Goal: Transaction & Acquisition: Purchase product/service

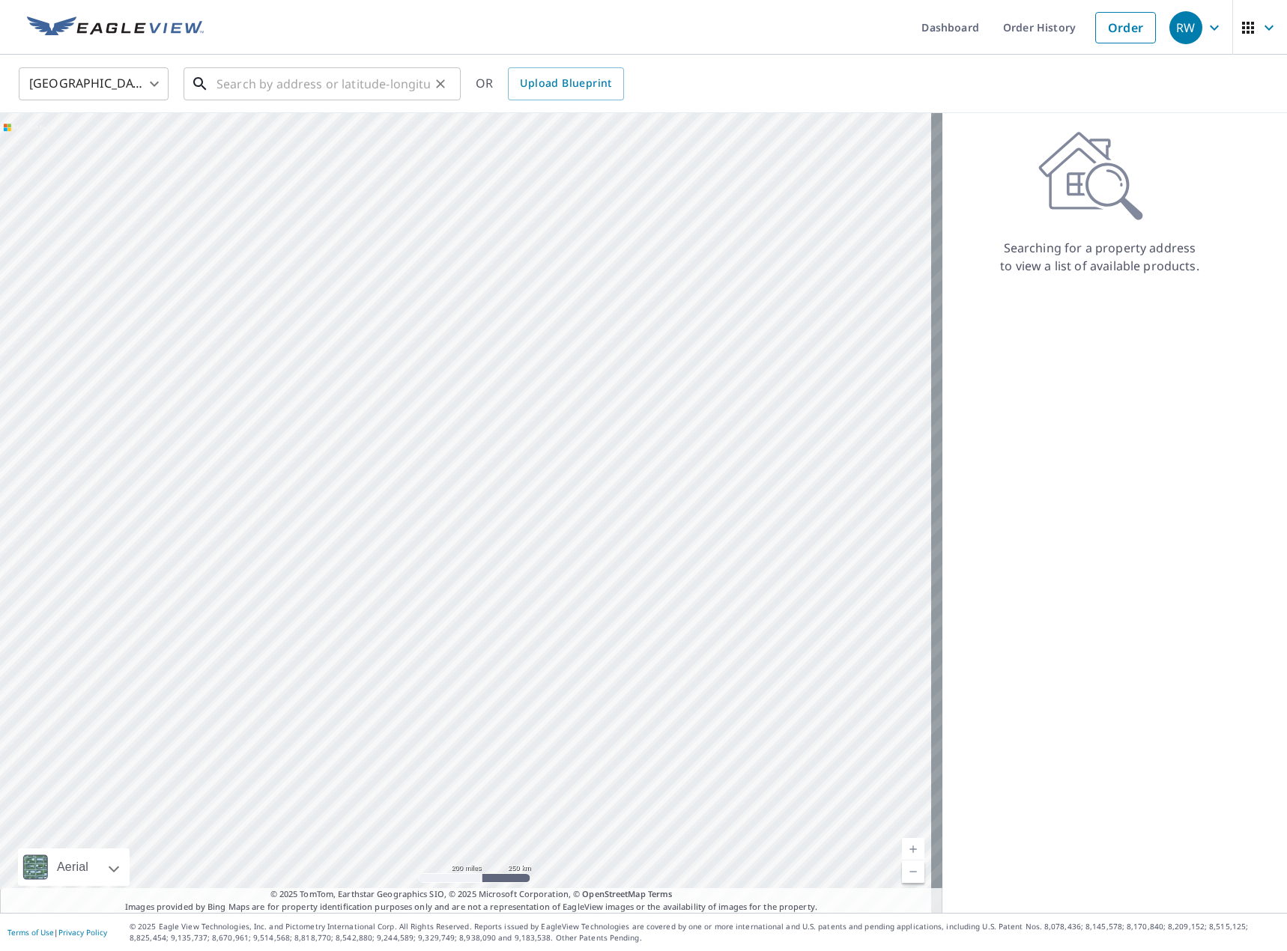
click at [233, 79] on input "text" at bounding box center [322, 84] width 213 height 42
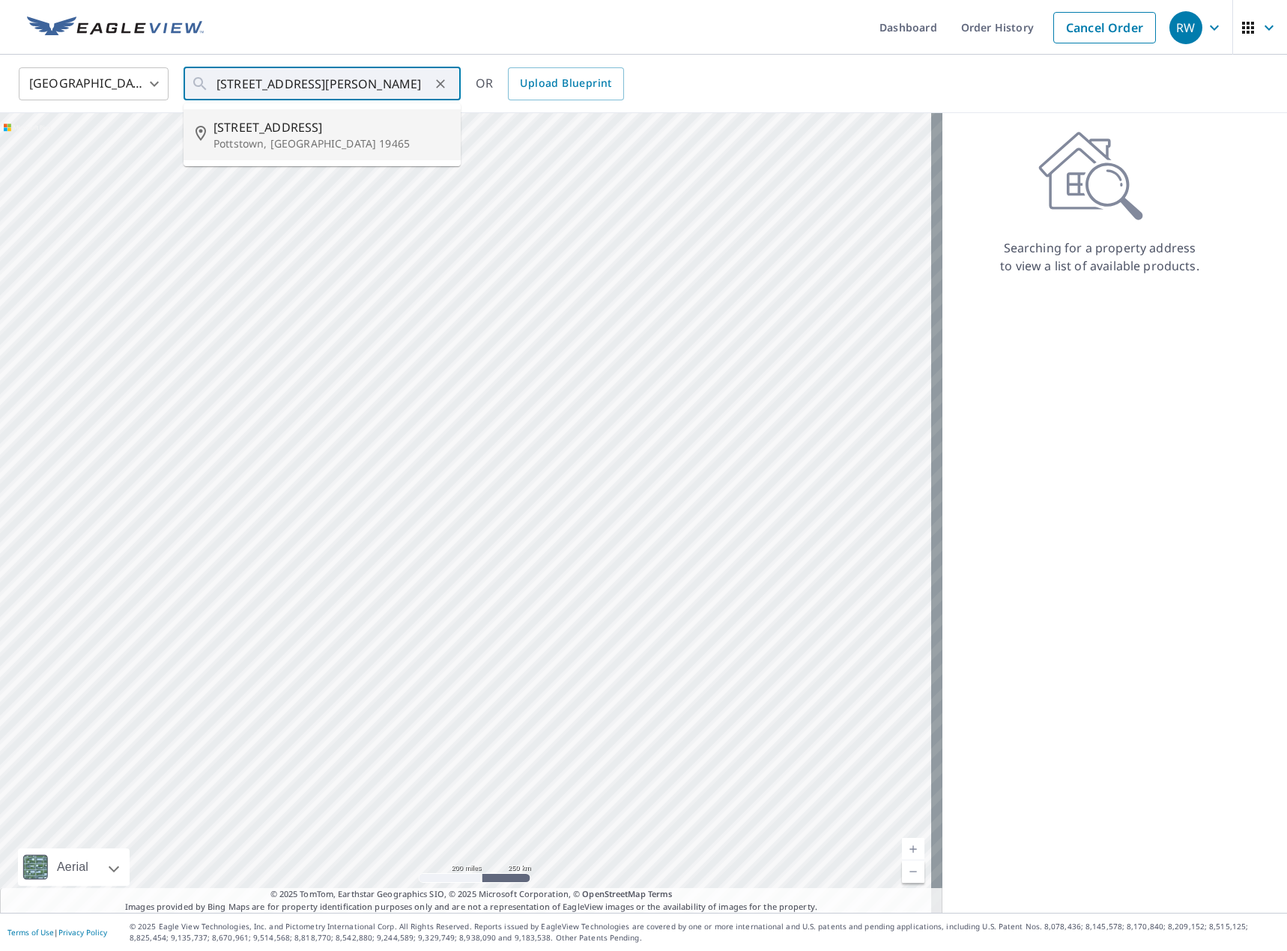
type input "[STREET_ADDRESS]"
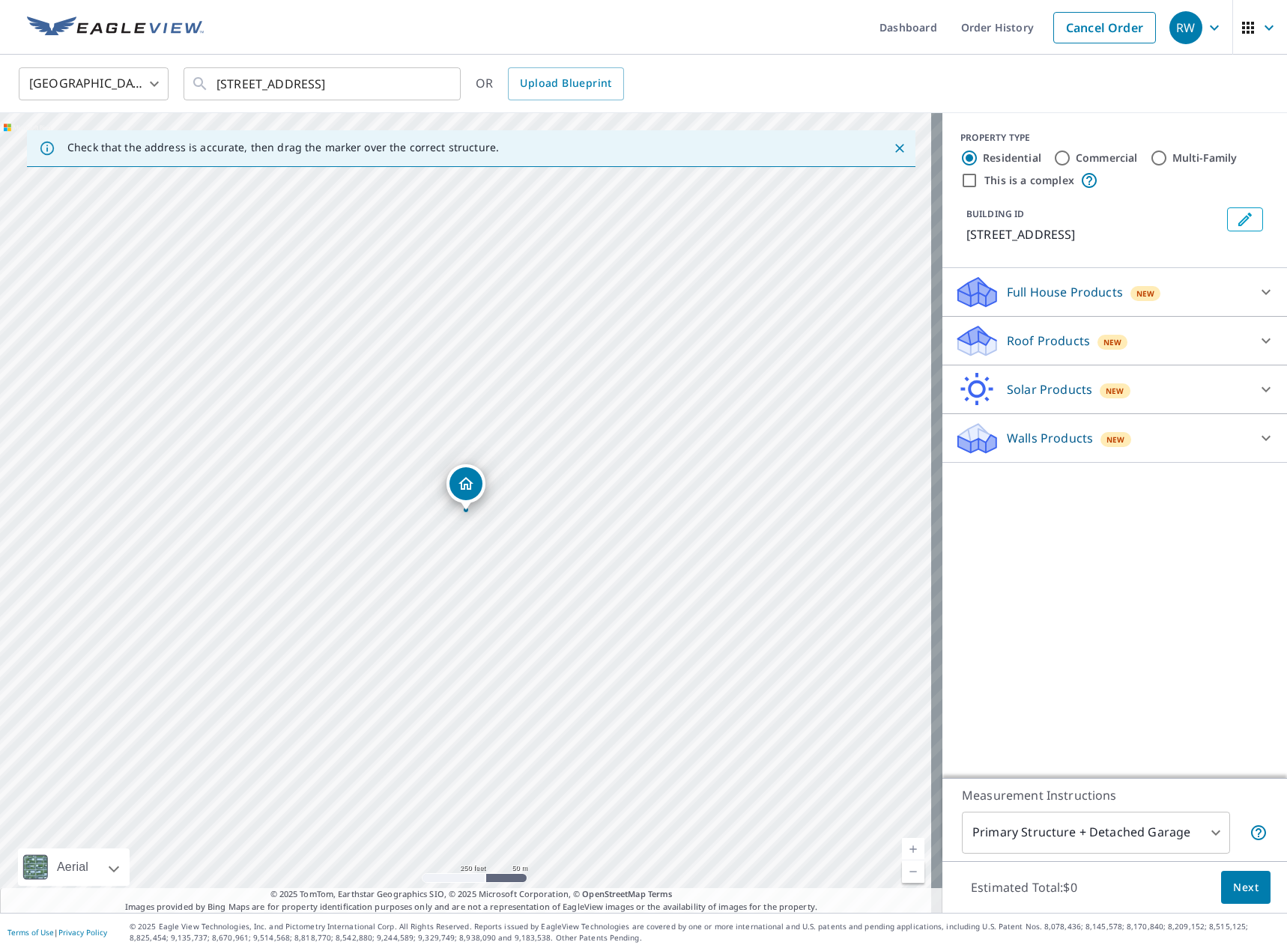
click at [1098, 827] on body "RW RW Dashboard Order History Cancel Order RW [GEOGRAPHIC_DATA] [GEOGRAPHIC_DAT…" at bounding box center [643, 475] width 1287 height 951
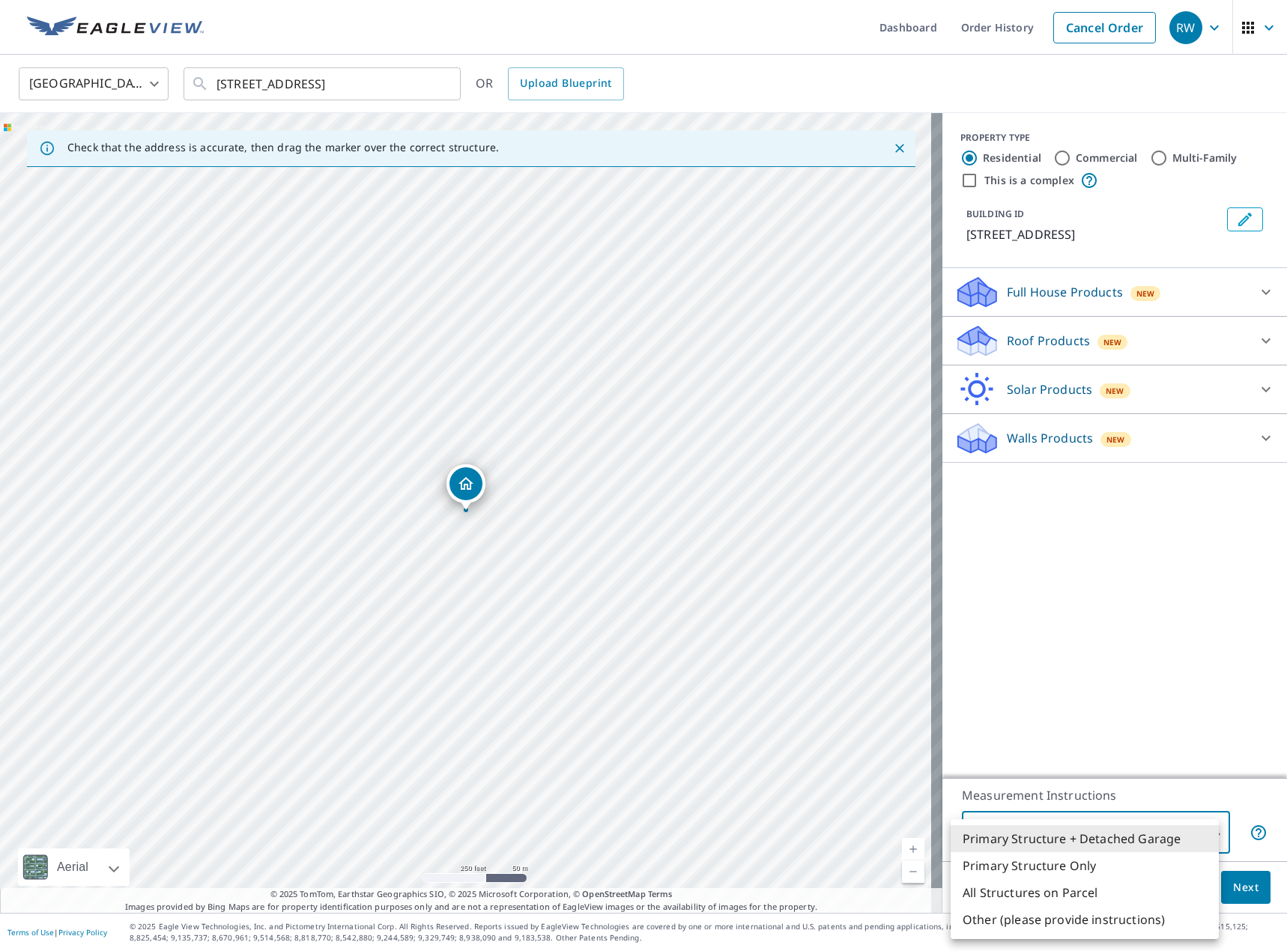
click at [1098, 827] on li "Primary Structure + Detached Garage" at bounding box center [1084, 838] width 268 height 27
click at [1098, 823] on body "RW RW Dashboard Order History Cancel Order RW [GEOGRAPHIC_DATA] [GEOGRAPHIC_DAT…" at bounding box center [643, 475] width 1287 height 951
click at [1098, 823] on ul "Primary Structure + Detached Garage Primary Structure Only All Structures on Pa…" at bounding box center [1084, 879] width 268 height 120
click at [1107, 709] on div at bounding box center [643, 475] width 1287 height 951
click at [1120, 821] on body "RW RW Dashboard Order History Cancel Order RW [GEOGRAPHIC_DATA] [GEOGRAPHIC_DAT…" at bounding box center [643, 475] width 1287 height 951
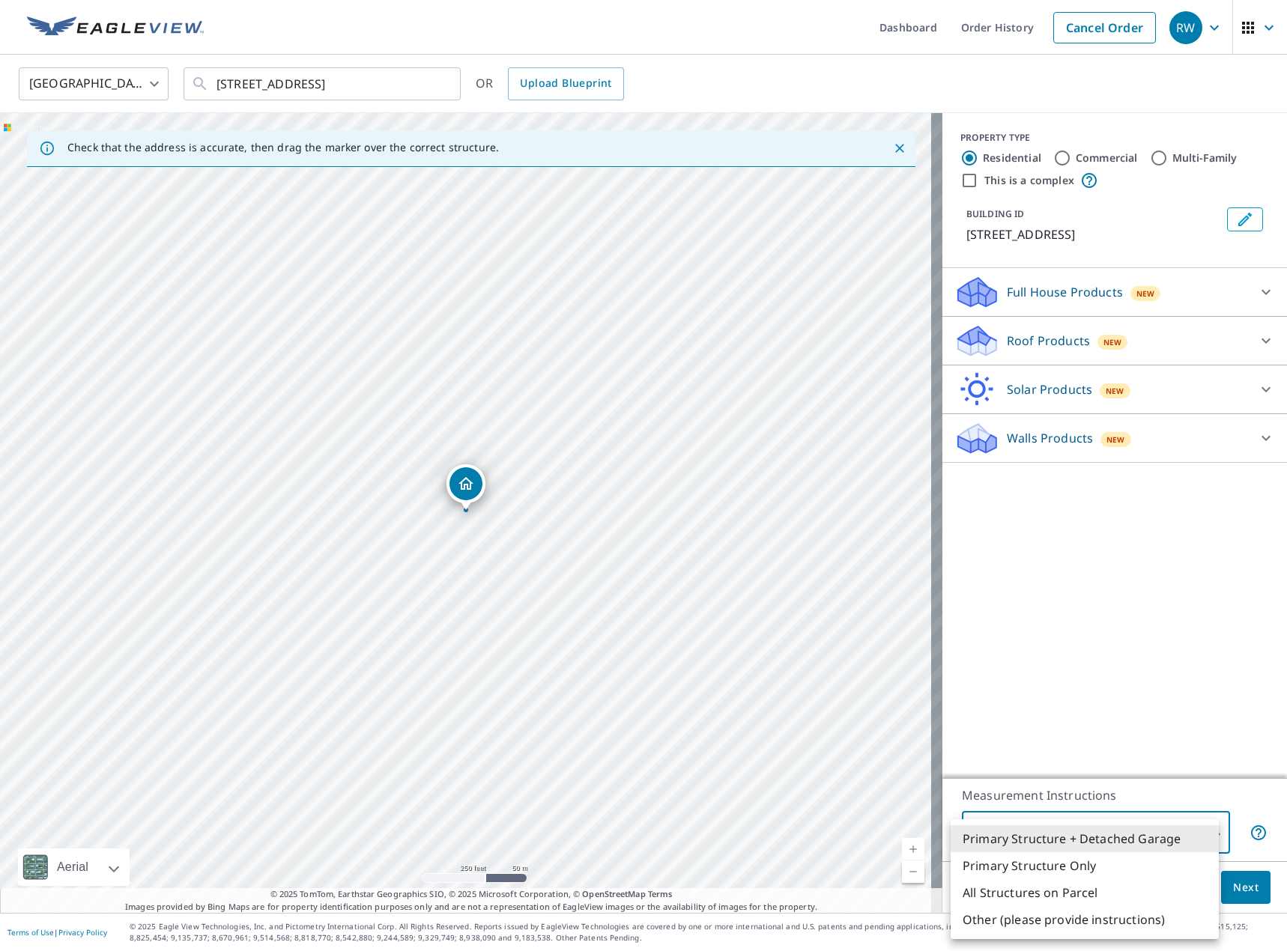
click at [1005, 867] on li "Primary Structure Only" at bounding box center [1084, 865] width 268 height 27
type input "2"
click at [1257, 286] on icon at bounding box center [1266, 292] width 18 height 18
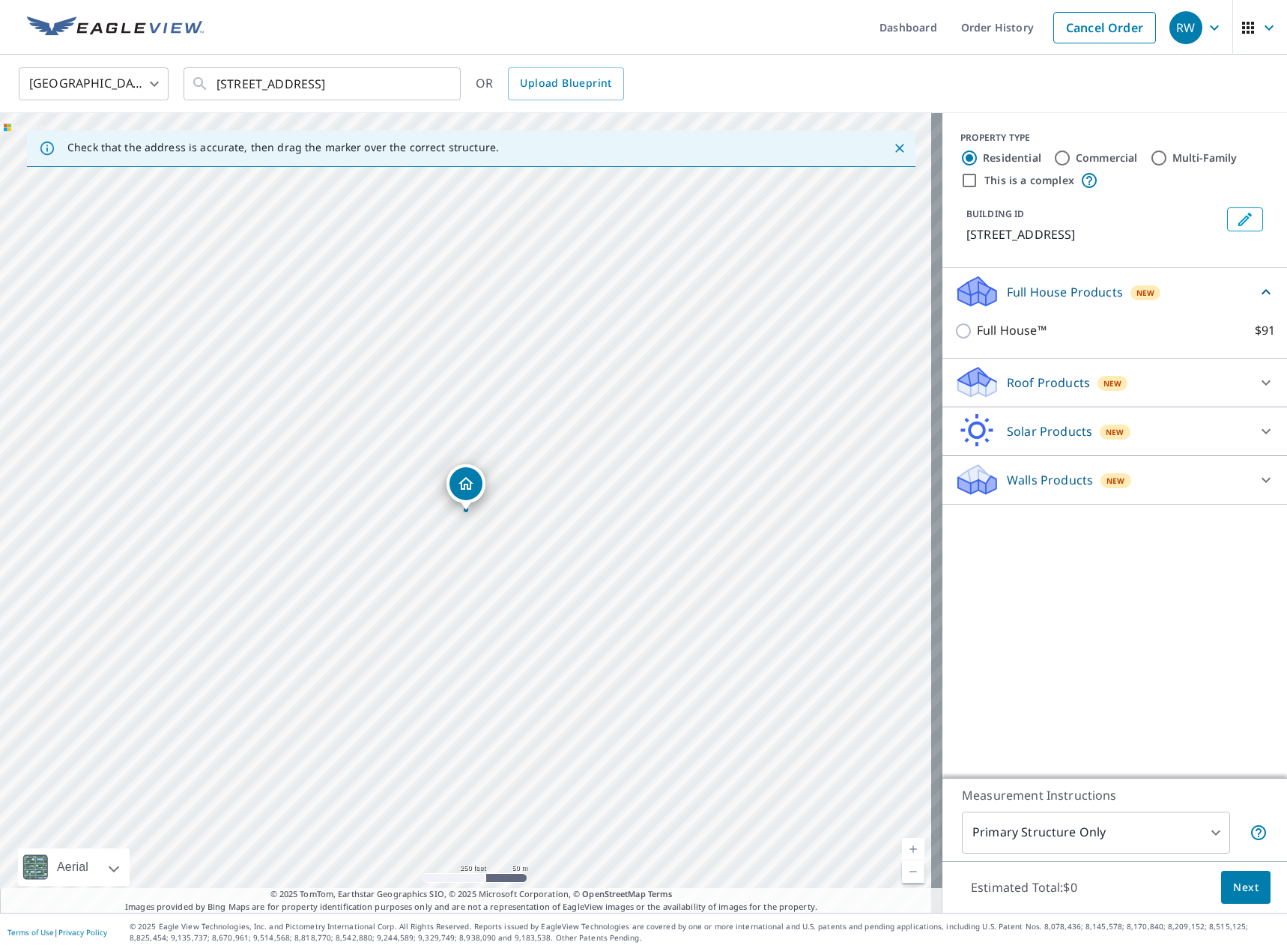
click at [1257, 288] on icon at bounding box center [1266, 292] width 18 height 18
click at [1017, 439] on p "Walls Products" at bounding box center [1049, 438] width 86 height 18
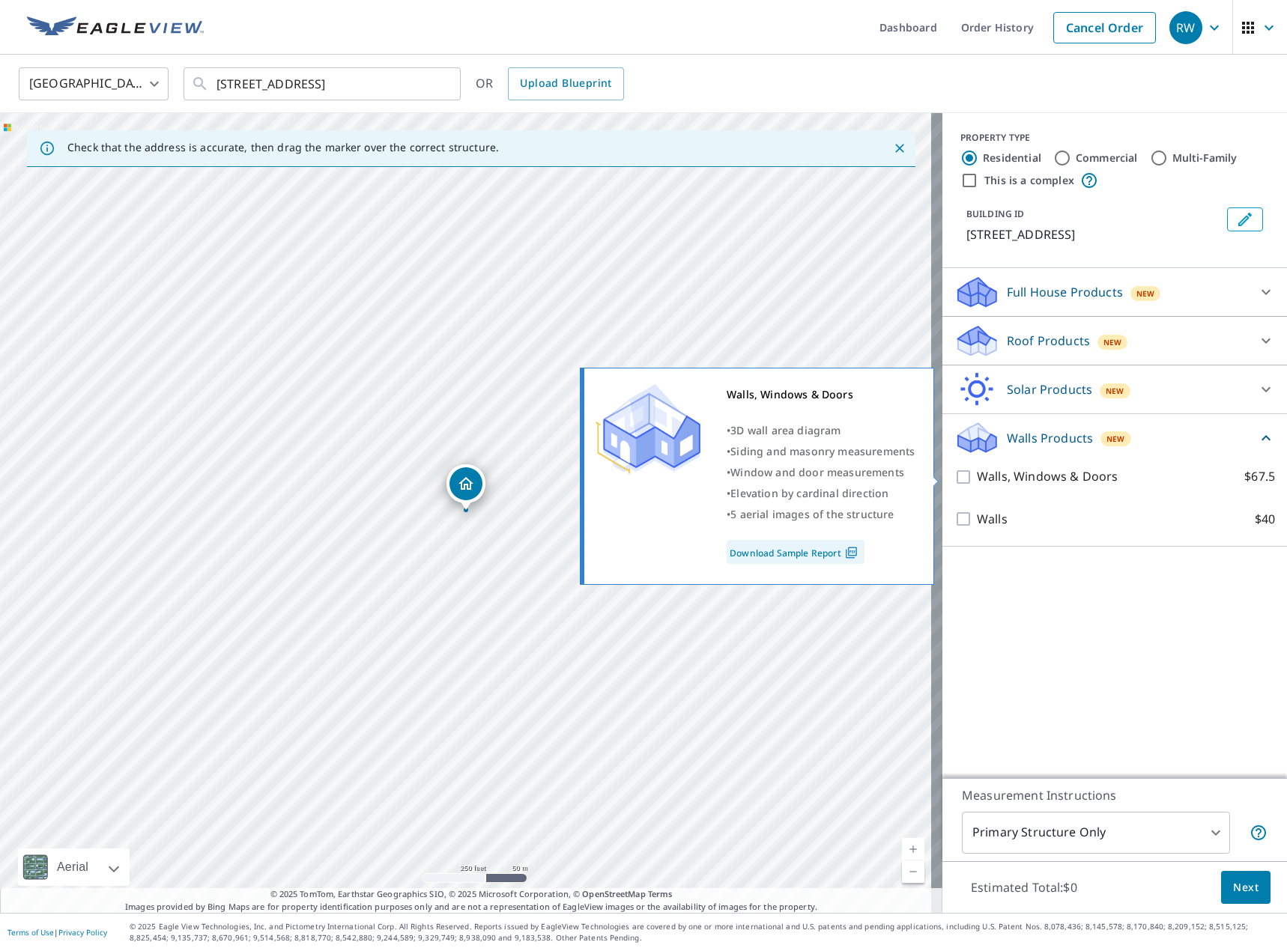
click at [976, 479] on p "Walls, Windows & Doors" at bounding box center [1046, 476] width 141 height 19
click at [973, 479] on input "Walls, Windows & Doors $67.5" at bounding box center [965, 477] width 22 height 18
checkbox input "true"
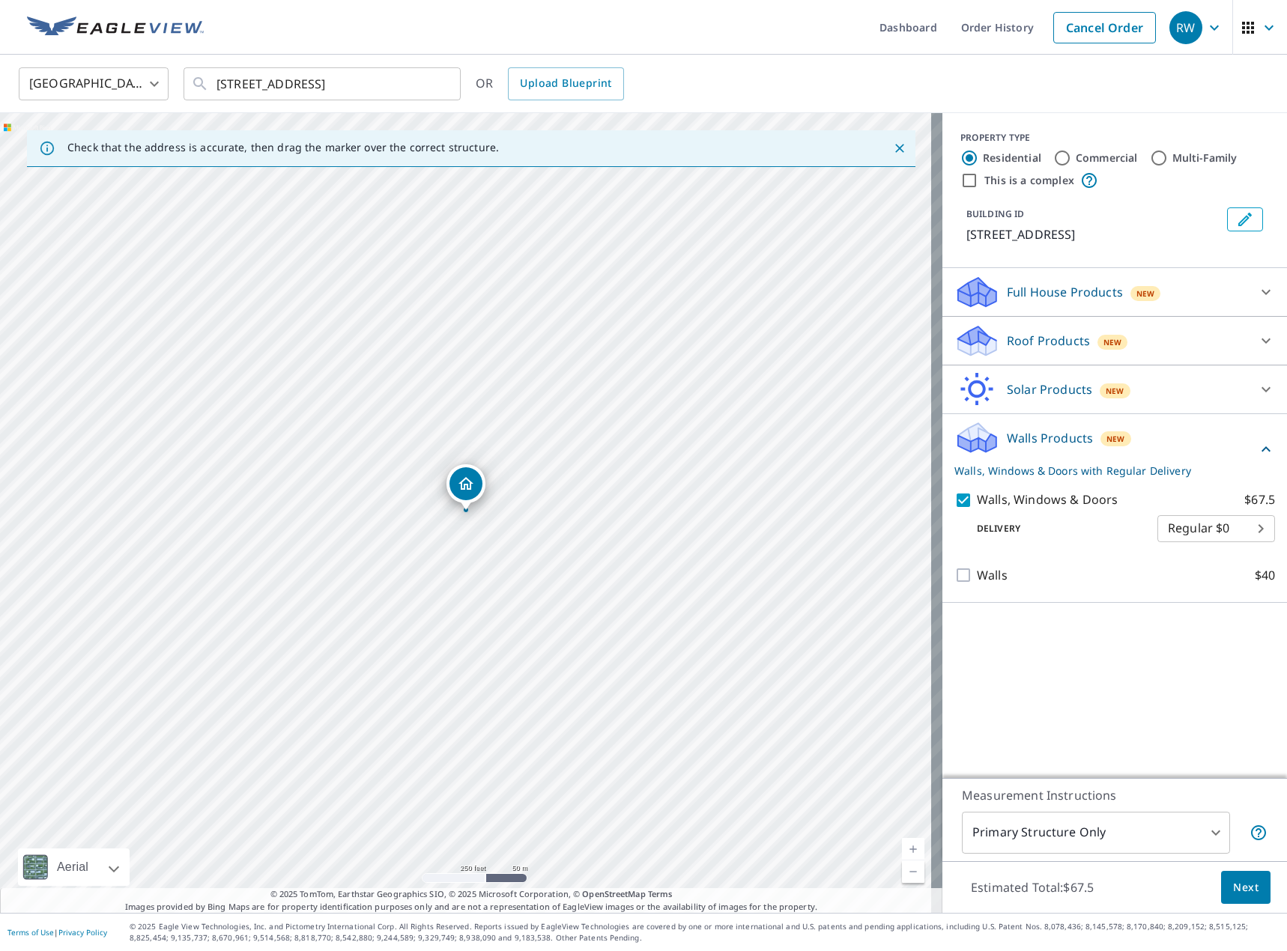
click at [1124, 597] on div "Walls Products New Walls, Windows & Doors with Regular Delivery Walls, Windows …" at bounding box center [1114, 508] width 344 height 189
click at [1232, 877] on button "Next" at bounding box center [1245, 888] width 49 height 34
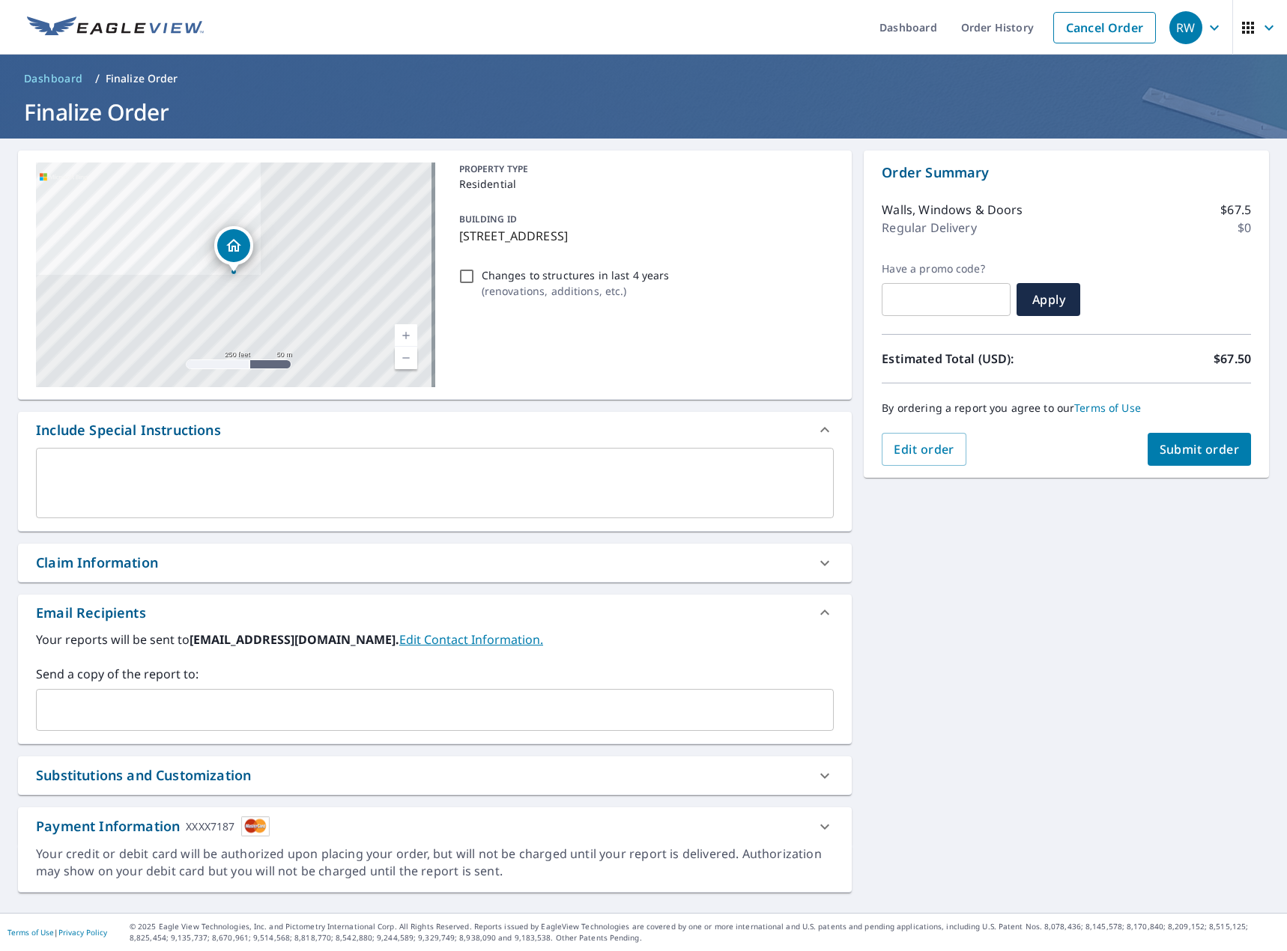
click at [55, 710] on input "text" at bounding box center [424, 710] width 762 height 28
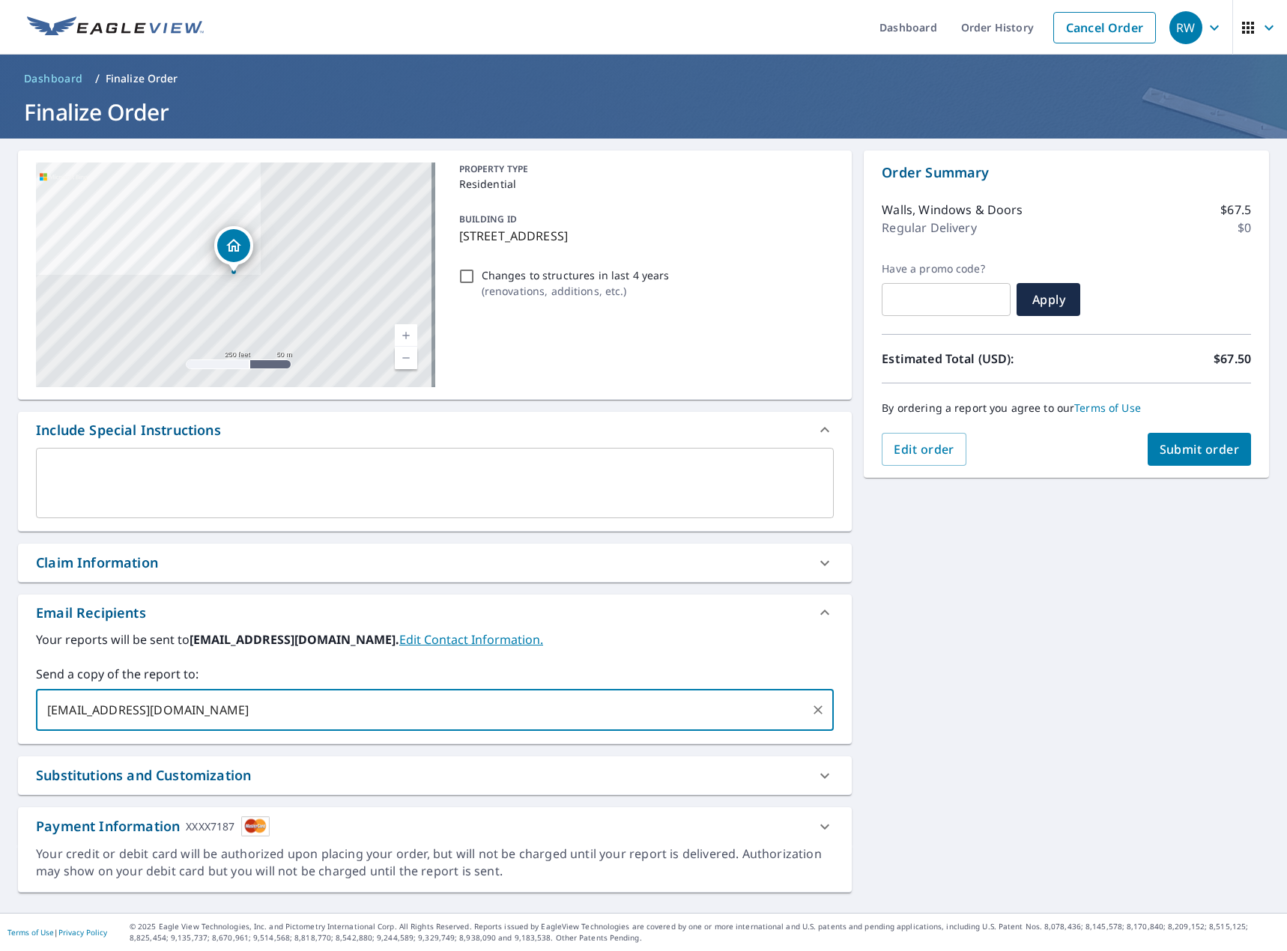
type input "[EMAIL_ADDRESS][DOMAIN_NAME]"
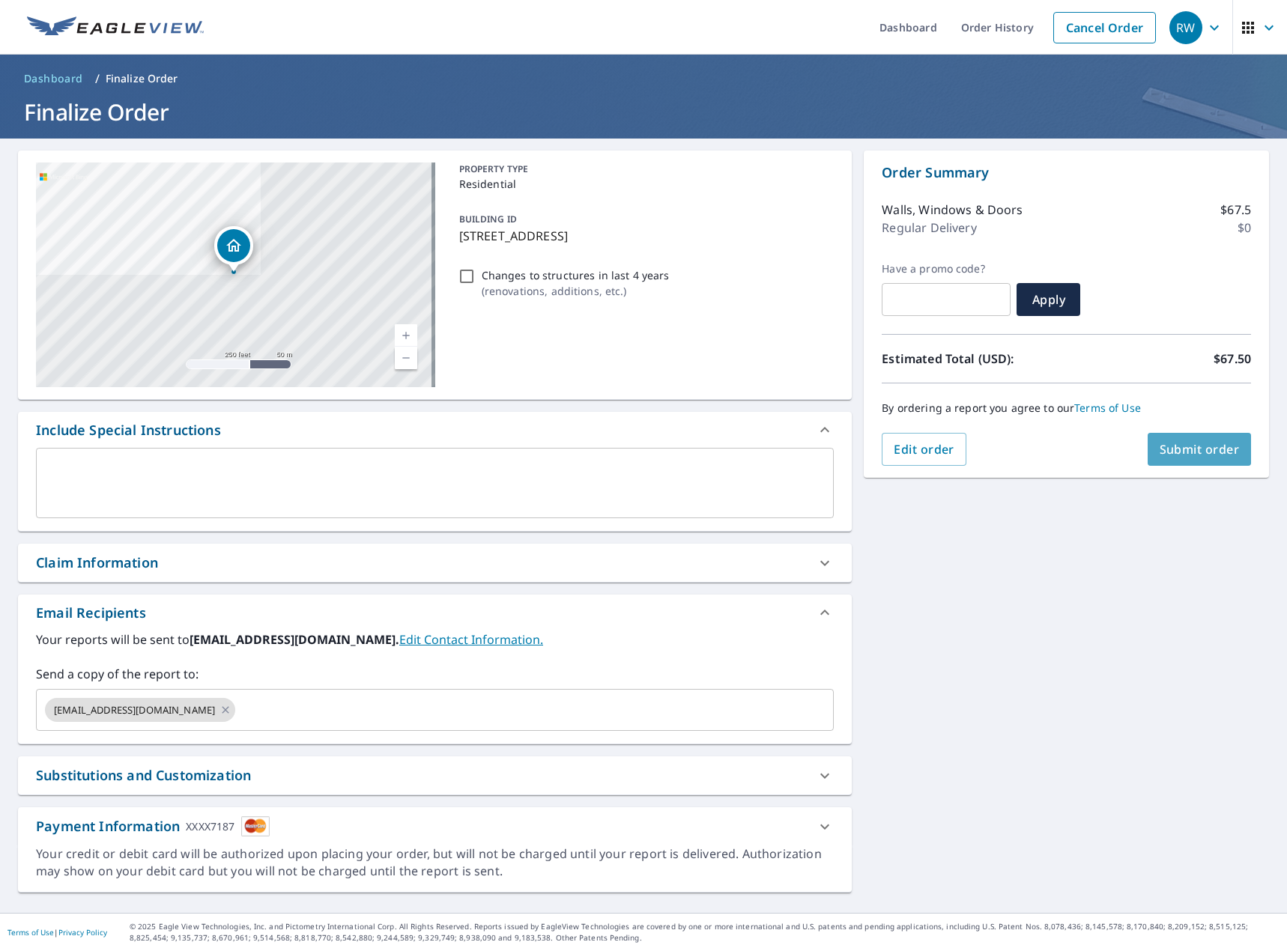
click at [1172, 459] on button "Submit order" at bounding box center [1199, 449] width 104 height 33
checkbox input "true"
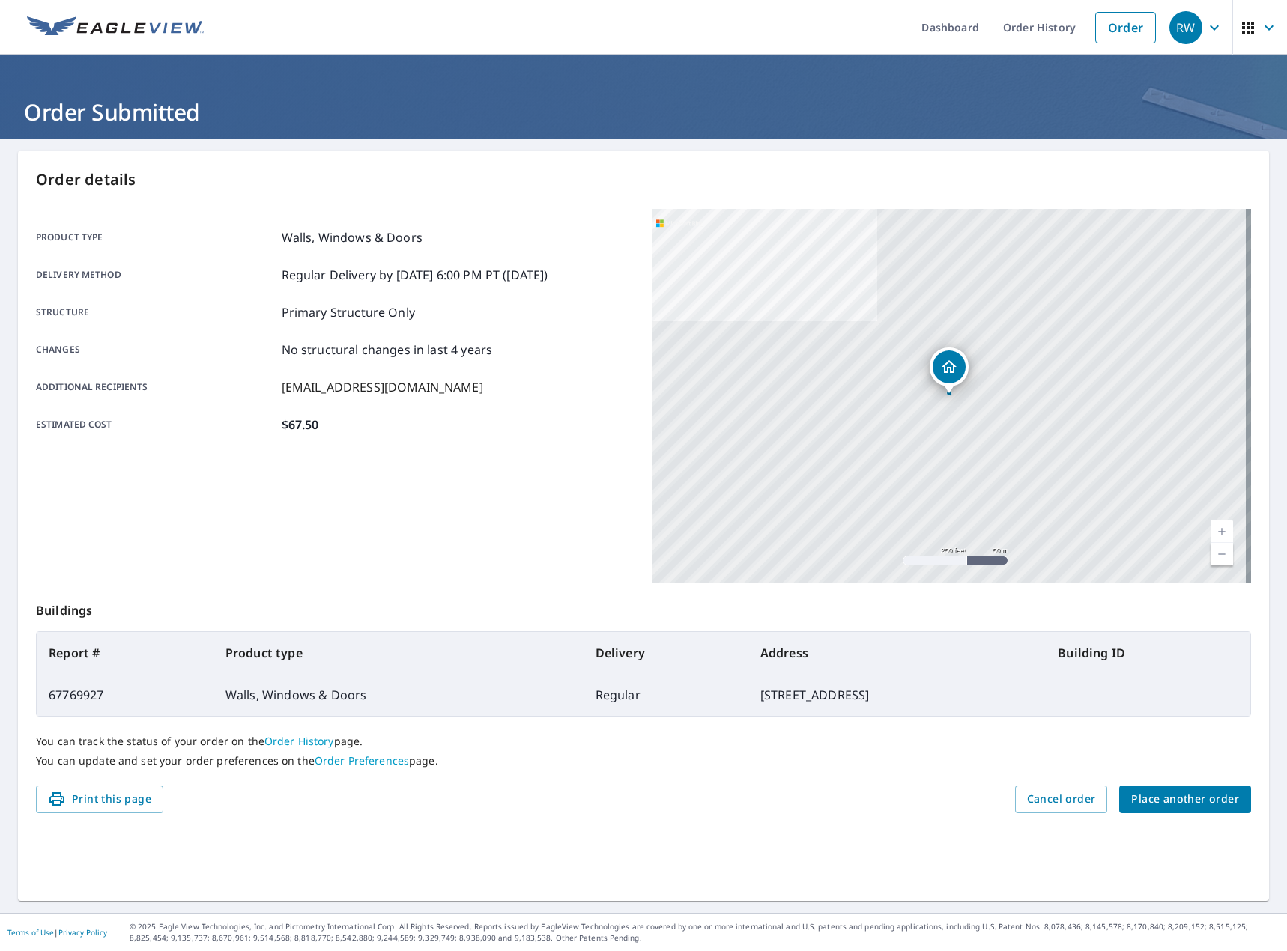
click at [1161, 805] on span "Place another order" at bounding box center [1185, 799] width 108 height 19
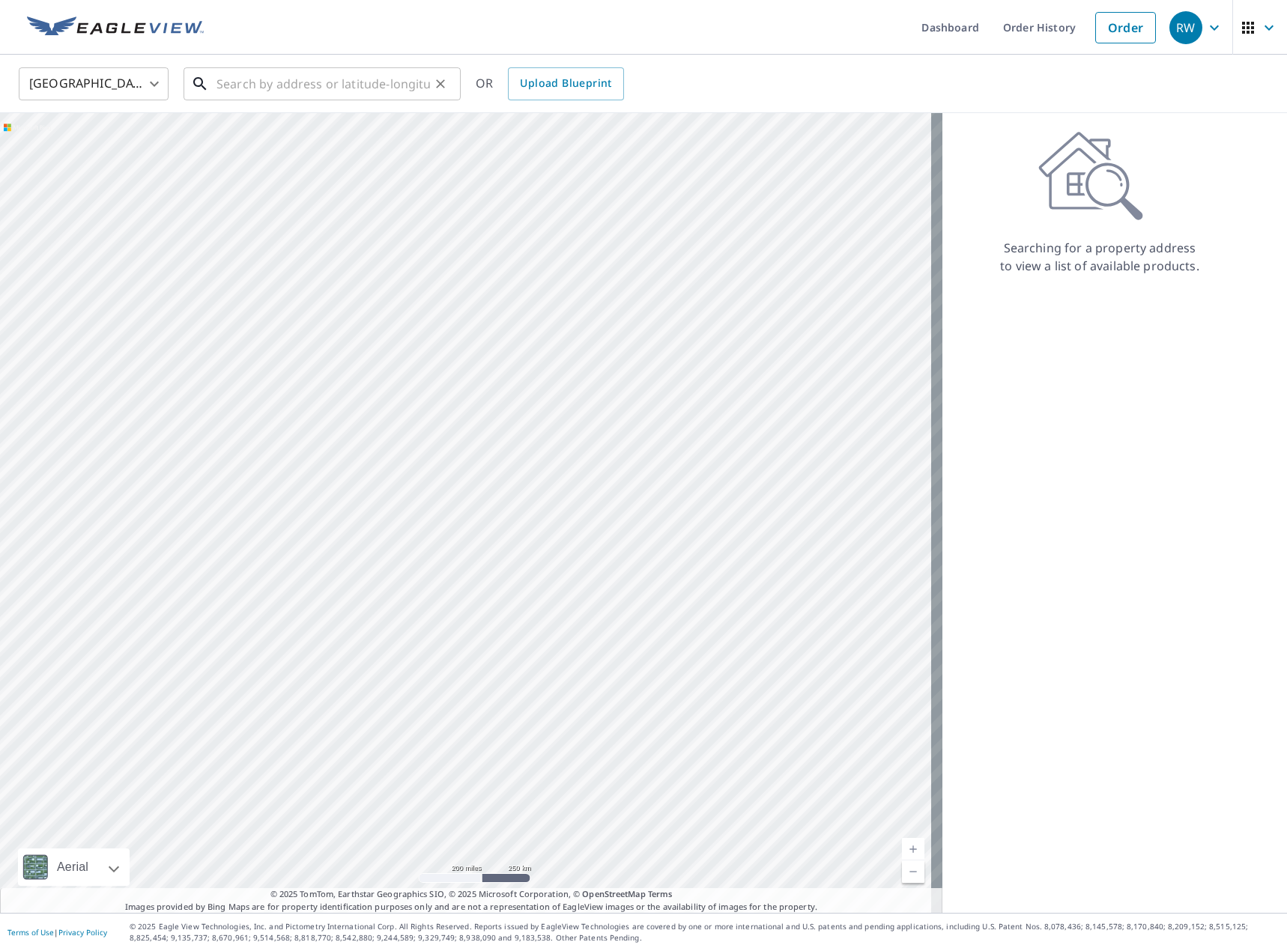
click at [294, 79] on input "text" at bounding box center [322, 84] width 213 height 42
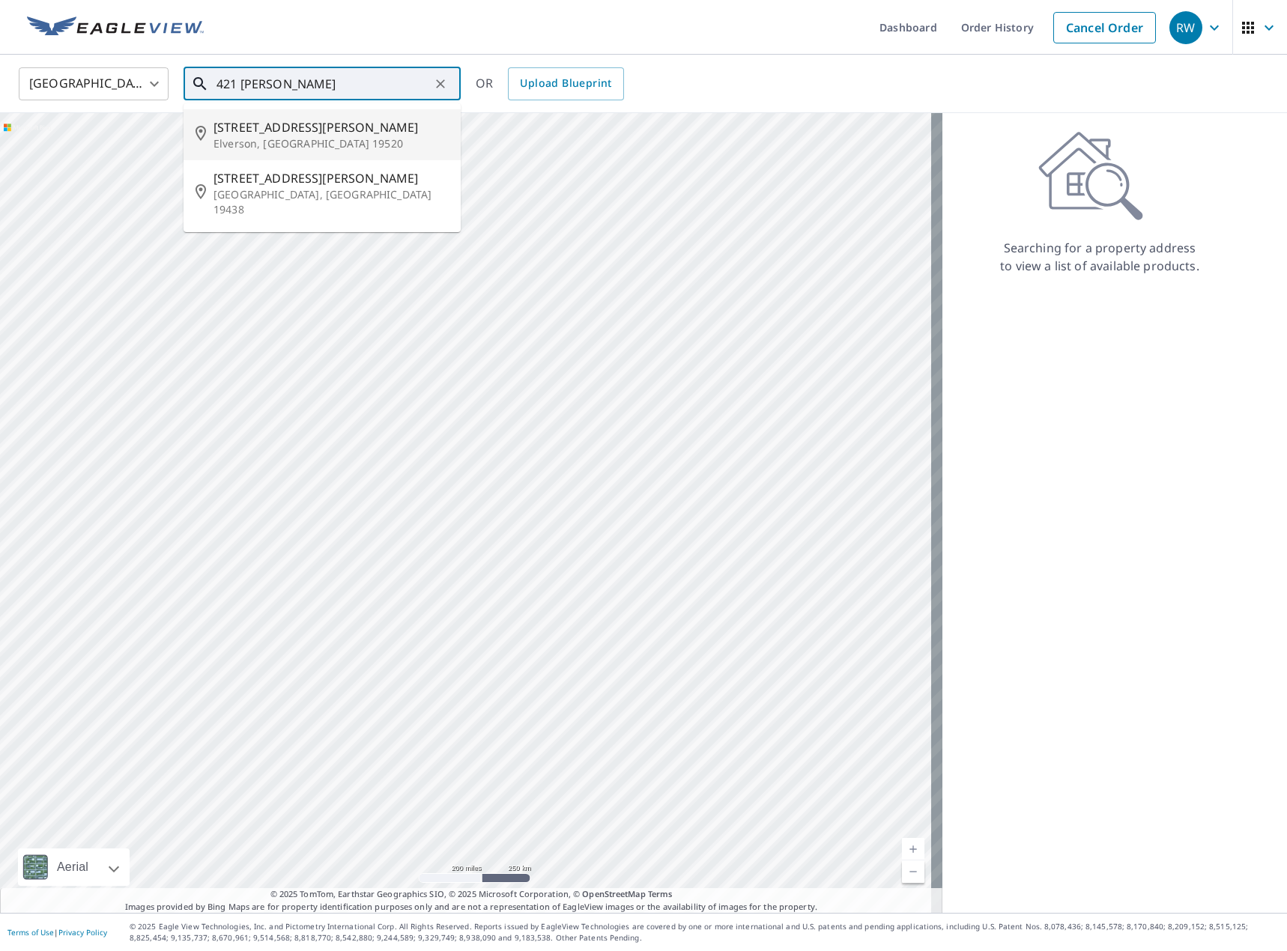
click at [286, 123] on span "[STREET_ADDRESS][PERSON_NAME]" at bounding box center [330, 127] width 235 height 18
type input "[STREET_ADDRESS][PERSON_NAME]"
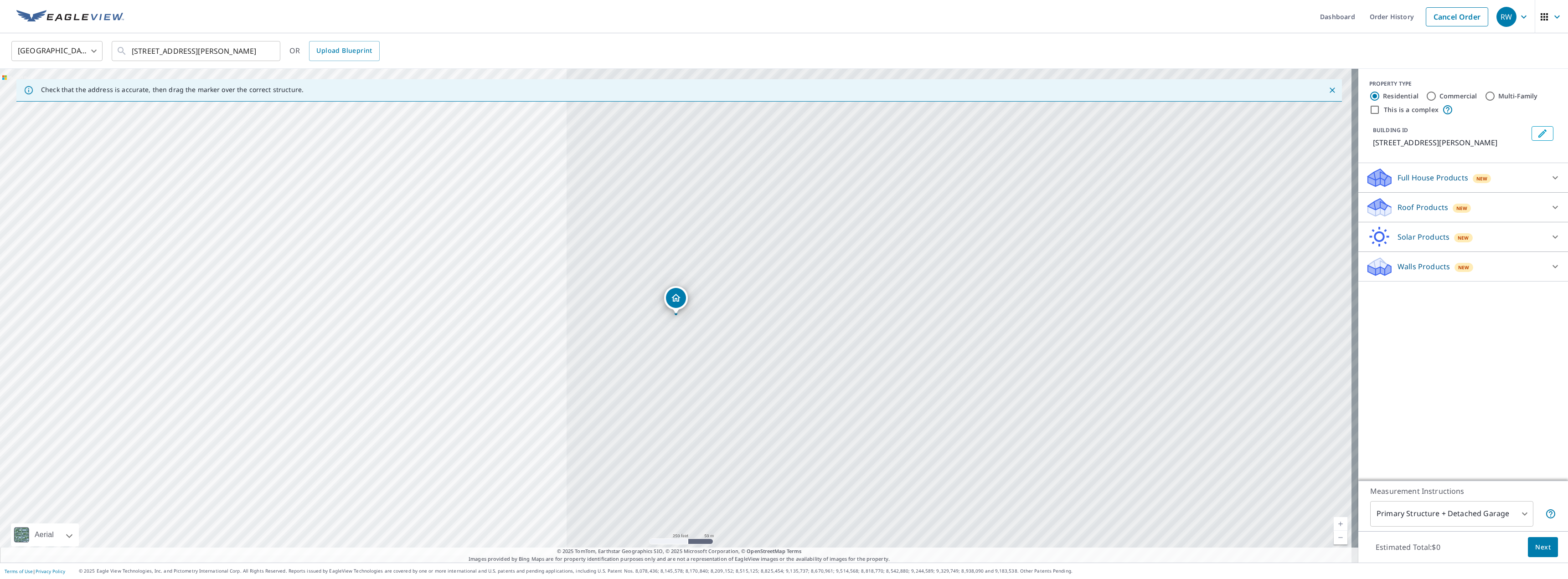
click at [1166, 179] on p "Full House Products" at bounding box center [1433, 178] width 71 height 11
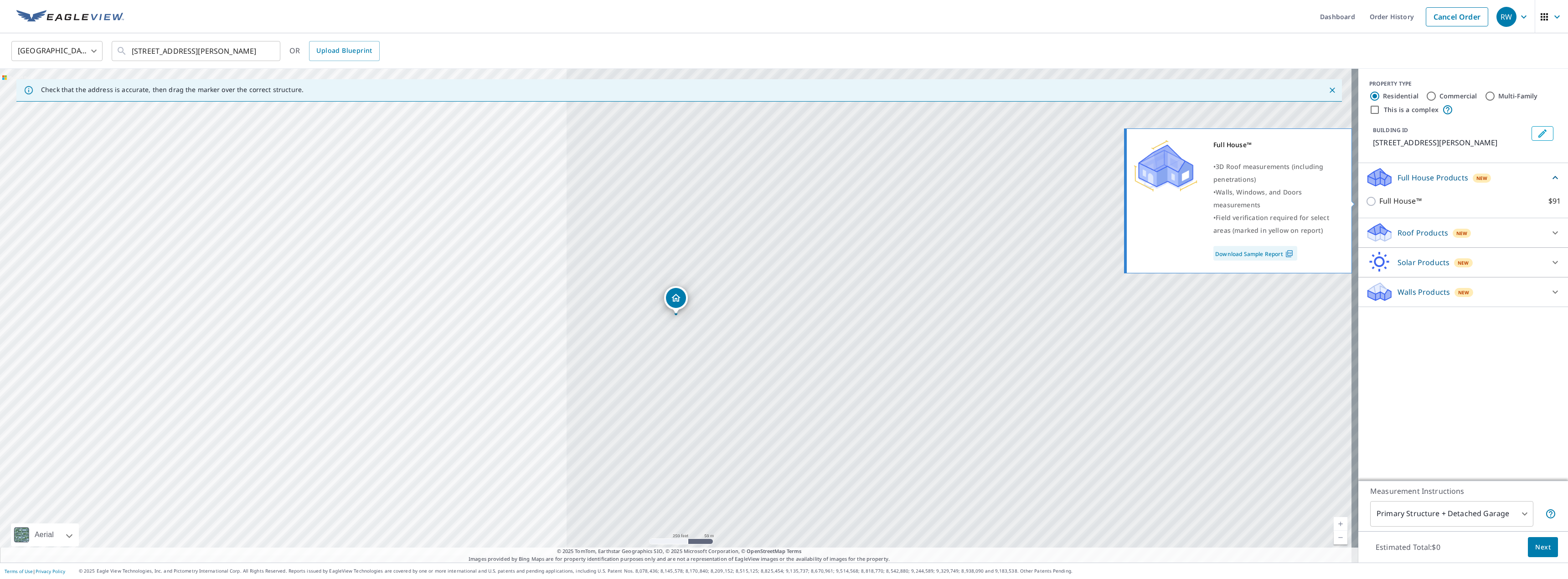
click at [1166, 199] on input "Full House™ $91" at bounding box center [1373, 201] width 13 height 11
checkbox input "true"
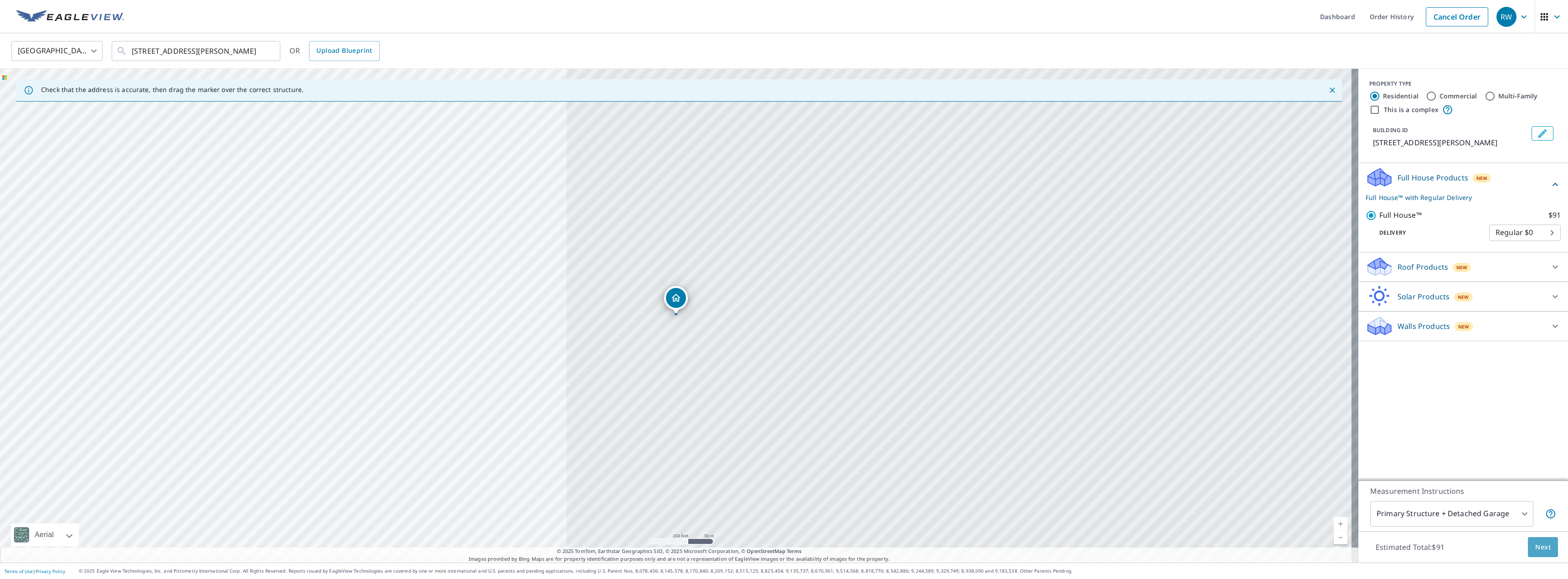
click at [1166, 546] on span "Next" at bounding box center [1542, 547] width 15 height 12
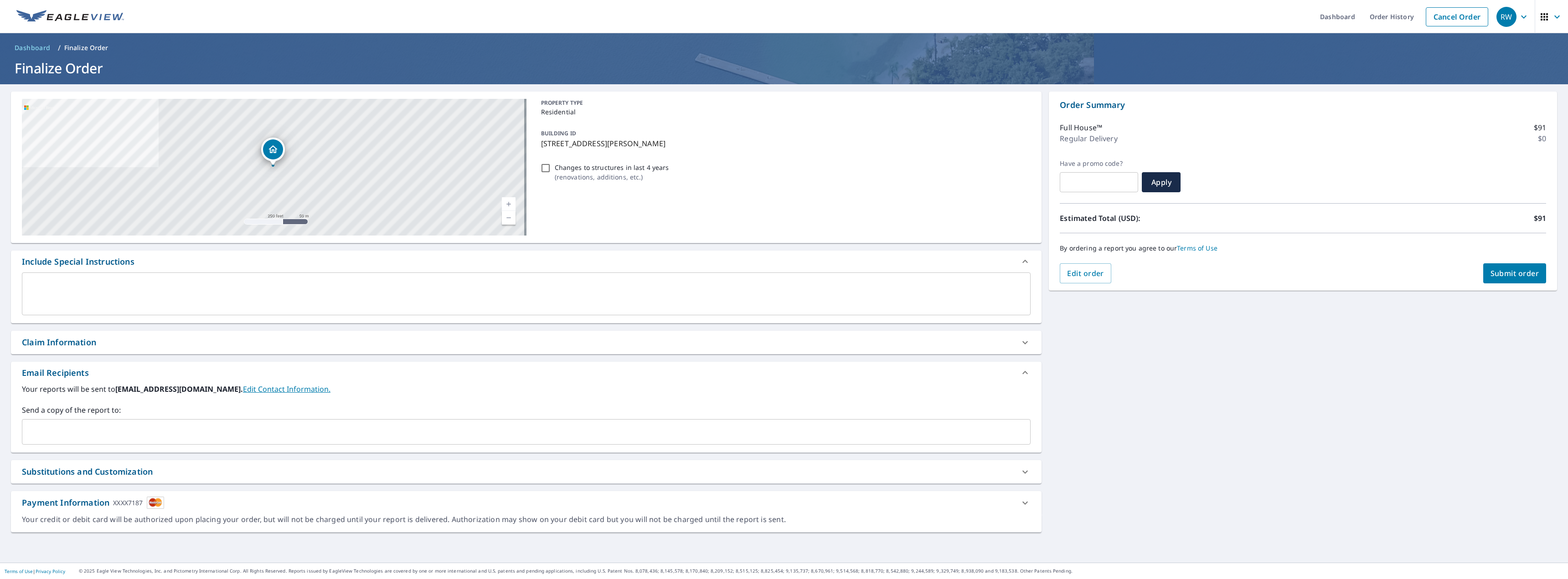
click at [66, 429] on input "text" at bounding box center [519, 432] width 987 height 17
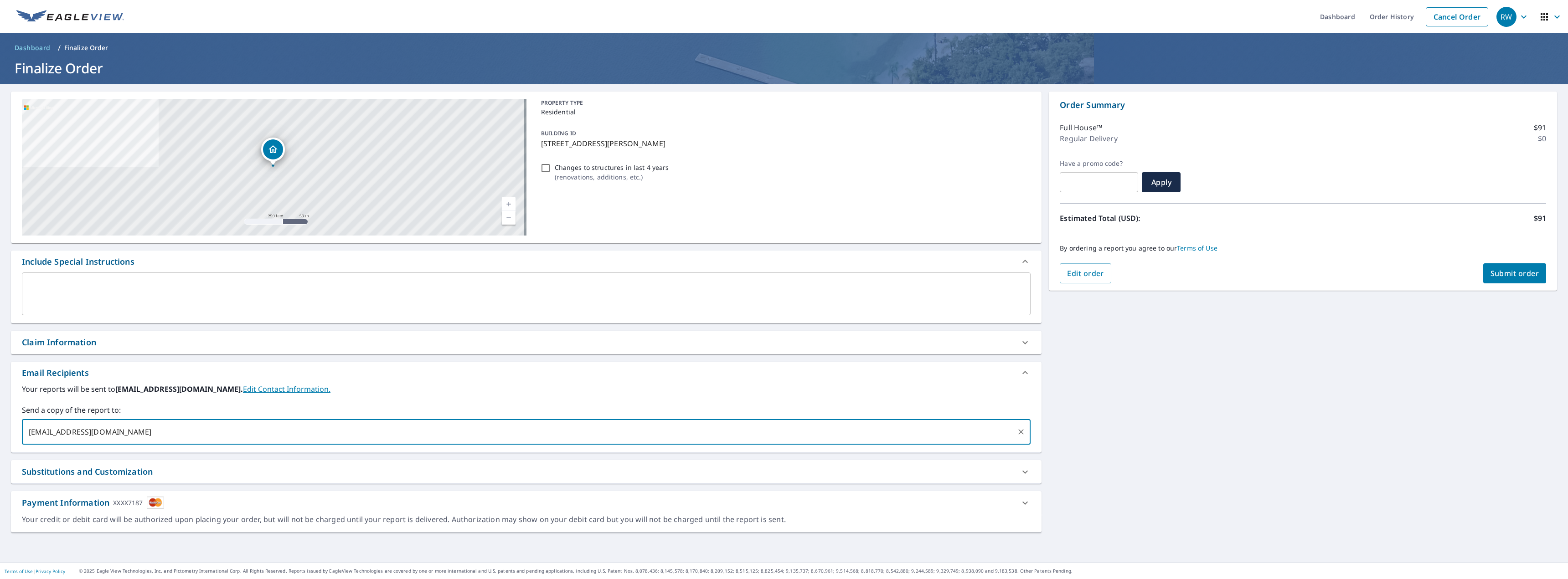
type input "[EMAIL_ADDRESS][DOMAIN_NAME]"
click at [1166, 435] on div "[STREET_ADDRESS][PERSON_NAME] [STREET_ADDRESS] A standard road map Aerial A det…" at bounding box center [784, 324] width 1568 height 478
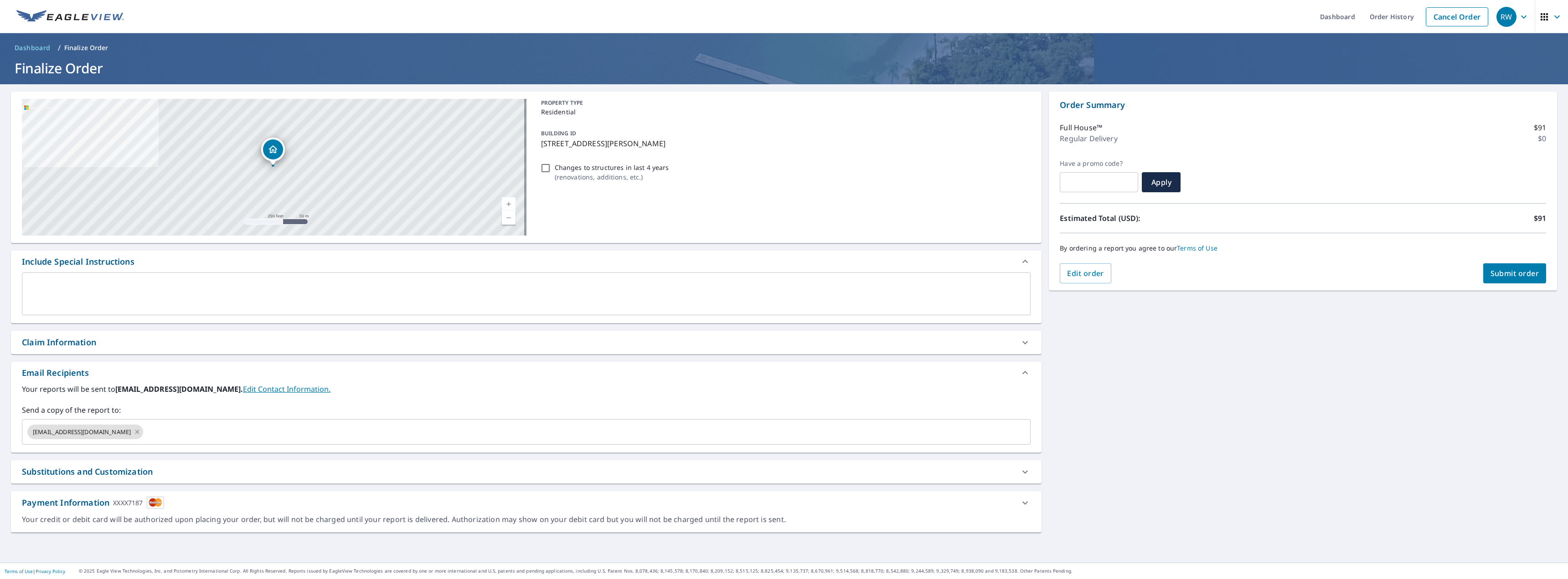
click at [1166, 272] on span "Submit order" at bounding box center [1515, 273] width 49 height 10
checkbox input "true"
